Goal: Register for event/course

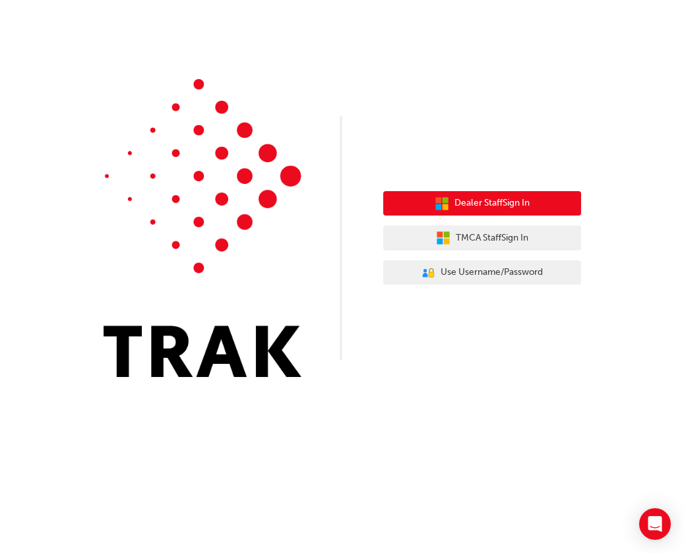
click at [450, 208] on button "Dealer Staff Sign In" at bounding box center [482, 203] width 198 height 25
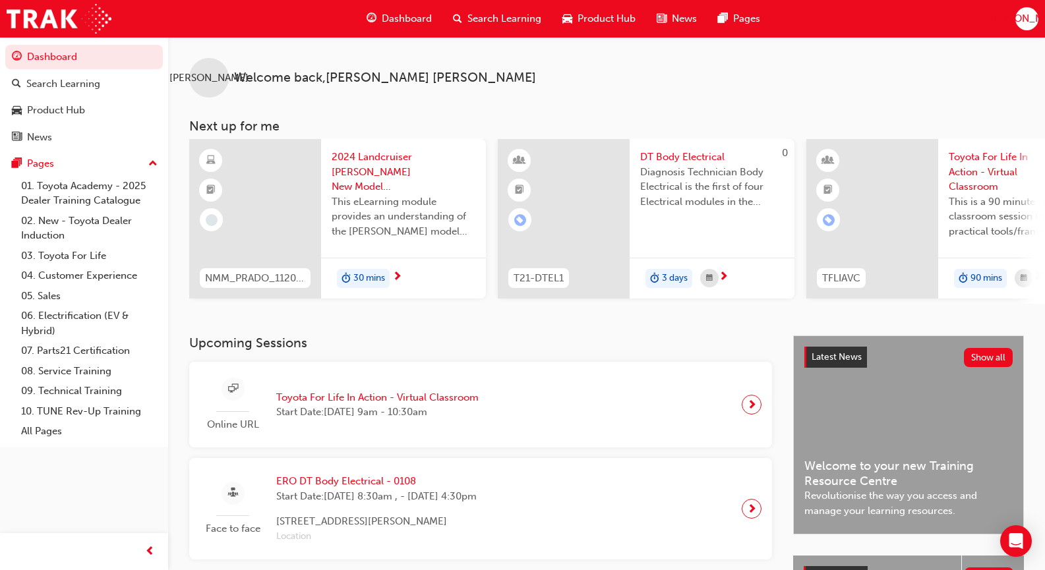
click at [396, 406] on span "Toyota For Life In Action - Virtual Classroom" at bounding box center [377, 397] width 202 height 15
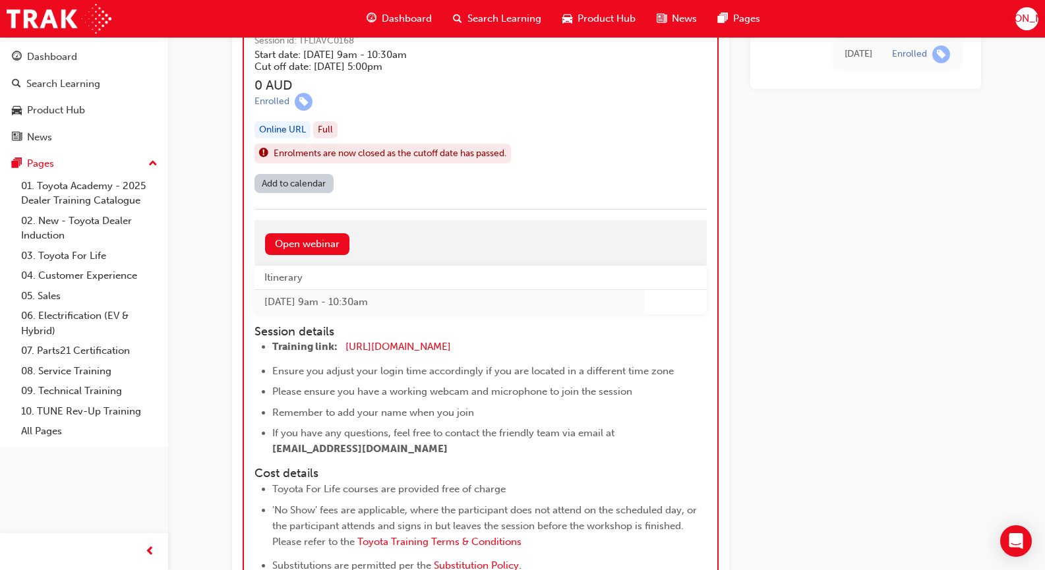
scroll to position [1033, 0]
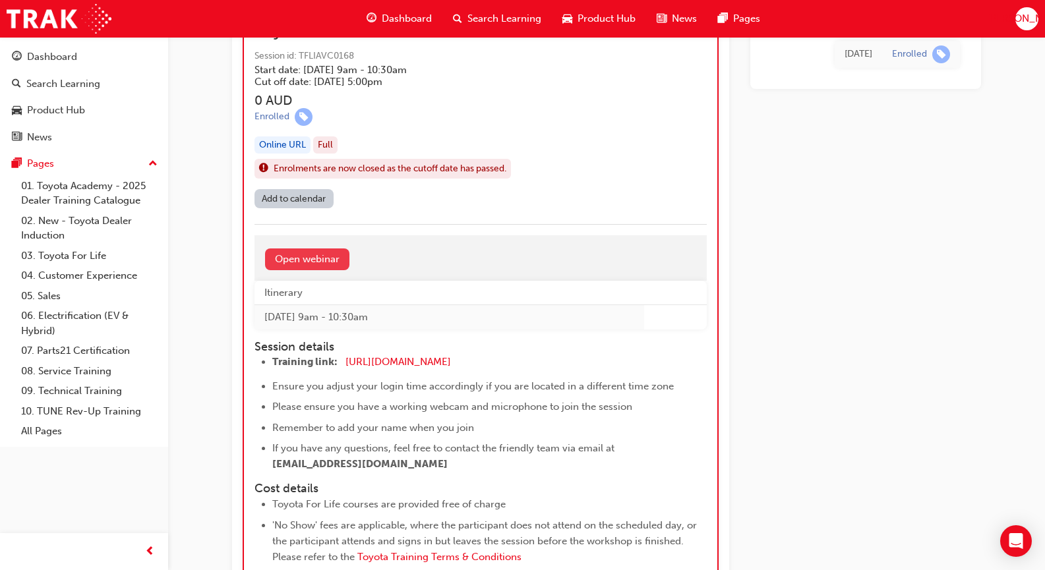
click at [300, 251] on link "Open webinar" at bounding box center [307, 260] width 84 height 22
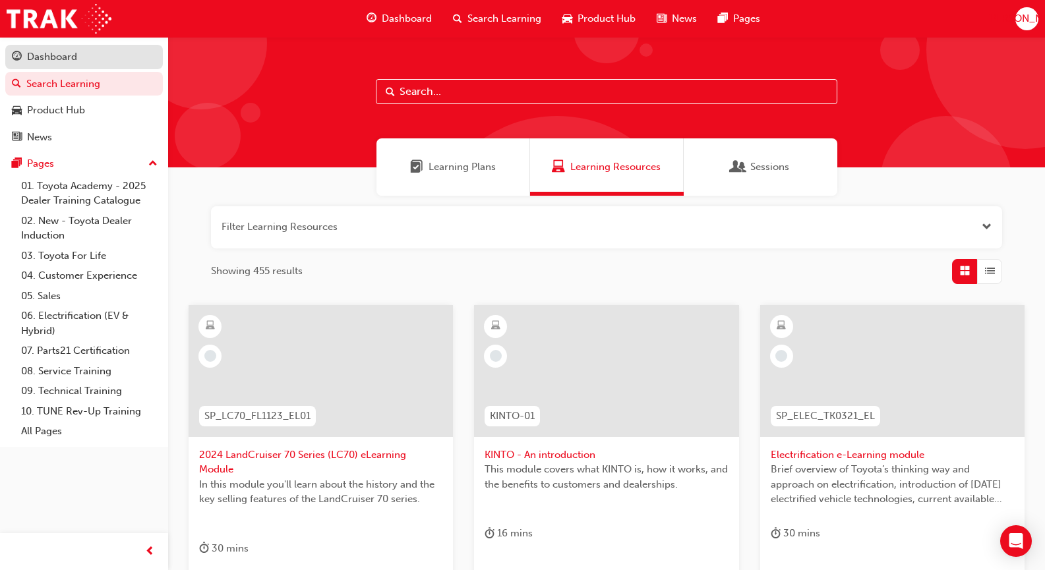
click at [54, 57] on div "Dashboard" at bounding box center [52, 56] width 50 height 15
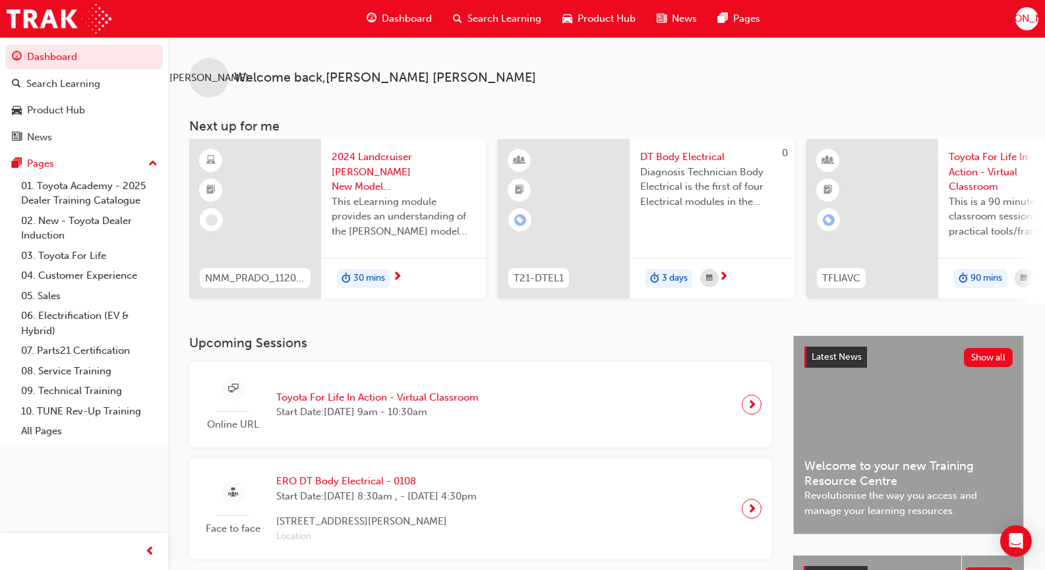
click at [233, 398] on span "sessionType_ONLINE_URL-icon" at bounding box center [233, 389] width 10 height 16
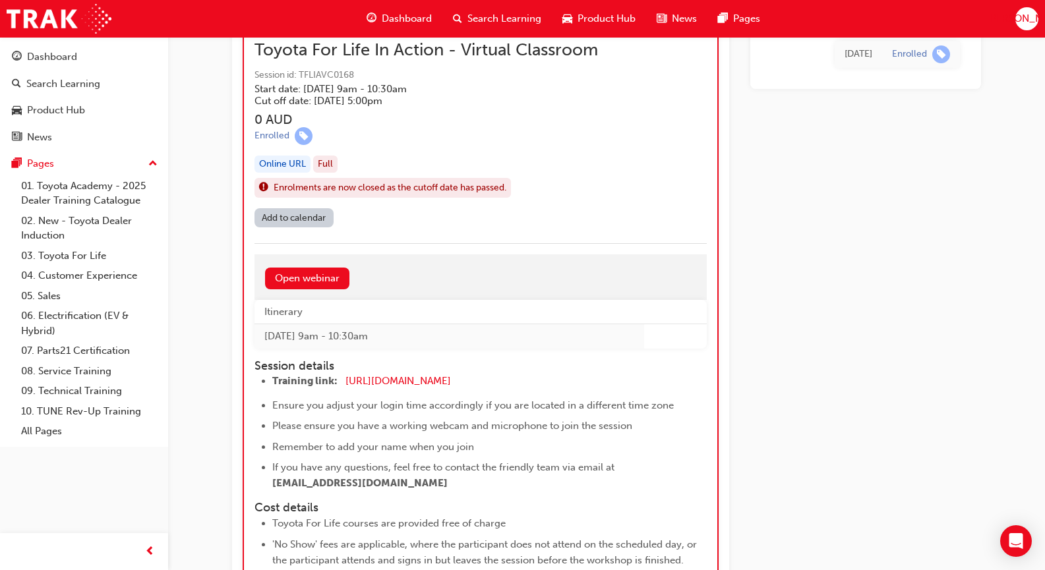
scroll to position [1022, 0]
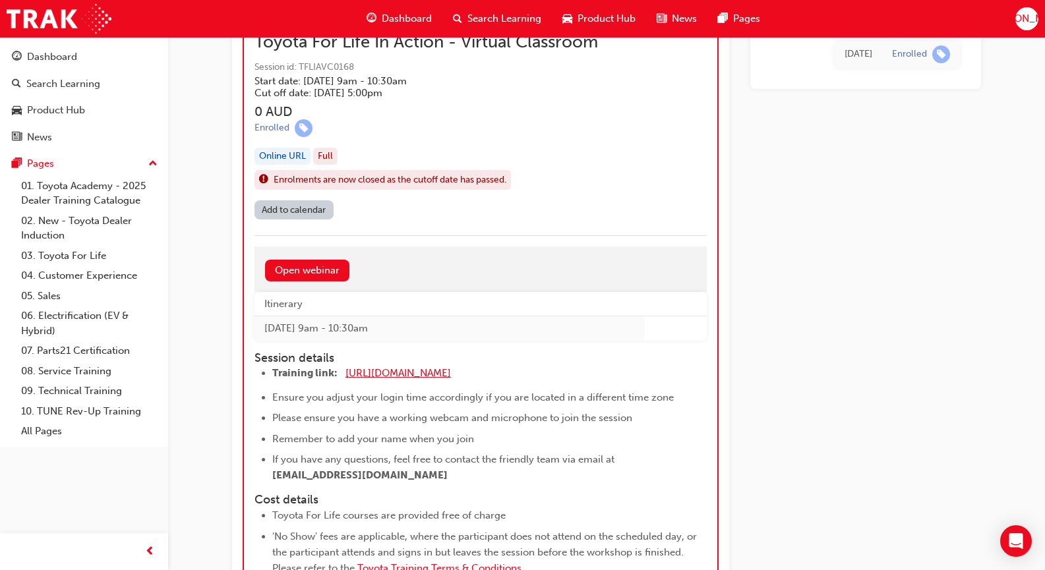
click at [382, 377] on span "[URL][DOMAIN_NAME]" at bounding box center [399, 373] width 106 height 12
